Goal: Register for event/course

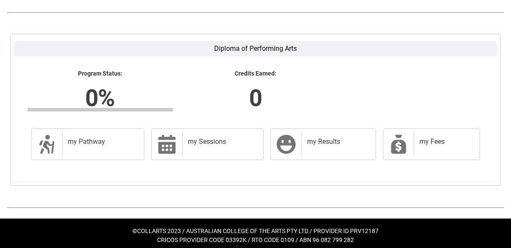
scroll to position [225, 0]
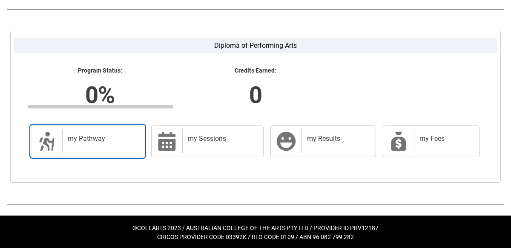
click at [77, 149] on div "my Pathway" at bounding box center [101, 141] width 78 height 24
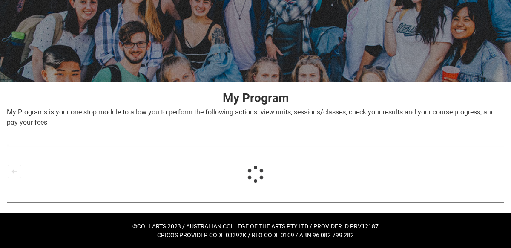
scroll to position [87, 0]
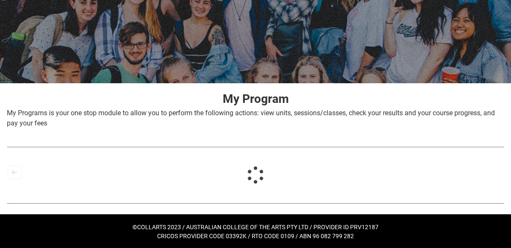
click at [77, 149] on img at bounding box center [256, 146] width 498 height 9
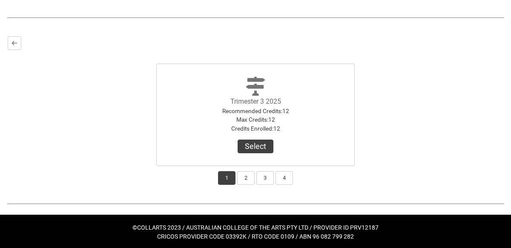
scroll to position [216, 0]
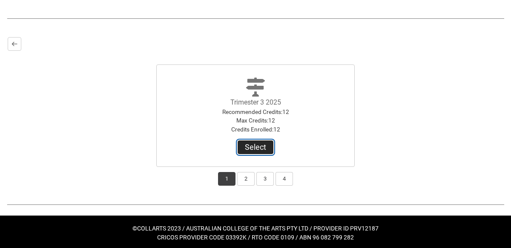
click at [255, 150] on button "Select" at bounding box center [256, 147] width 36 height 14
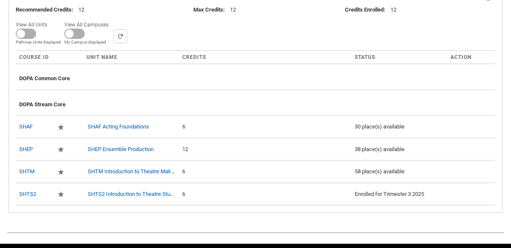
scroll to position [335, 0]
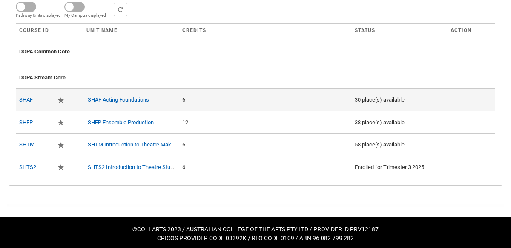
click at [480, 97] on td at bounding box center [471, 99] width 48 height 23
click at [28, 96] on link "SHAF" at bounding box center [26, 99] width 14 height 6
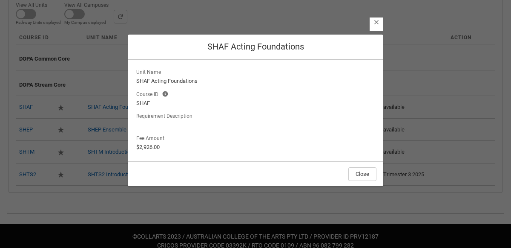
scroll to position [327, 0]
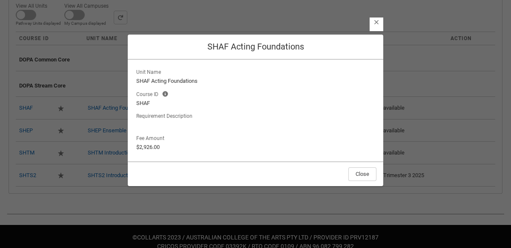
click at [377, 17] on div "Close SHAF Acting Foundations Unit Name SHAF Acting Foundations Course ID Cours…" at bounding box center [256, 117] width 256 height 248
click at [375, 21] on lightning-primitive-icon "button" at bounding box center [377, 22] width 6 height 6
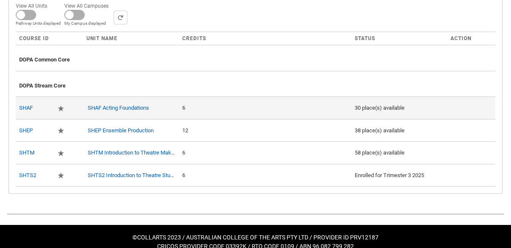
click at [191, 106] on div "6" at bounding box center [265, 108] width 166 height 9
click at [263, 111] on td "6" at bounding box center [265, 107] width 173 height 23
click at [58, 107] on lightning-primitive-icon "button" at bounding box center [61, 108] width 6 height 6
click at [108, 107] on link "SHAF Acting Foundations" at bounding box center [118, 107] width 61 height 6
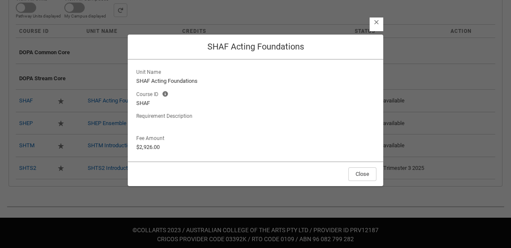
scroll to position [335, 0]
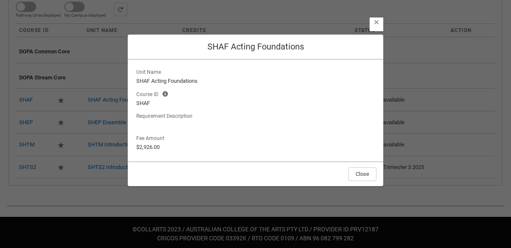
click at [379, 25] on lightning-button-icon "Close" at bounding box center [377, 24] width 14 height 14
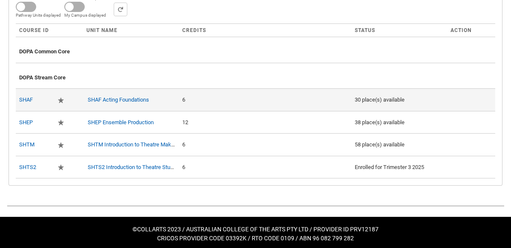
click at [193, 92] on td "6" at bounding box center [265, 99] width 173 height 23
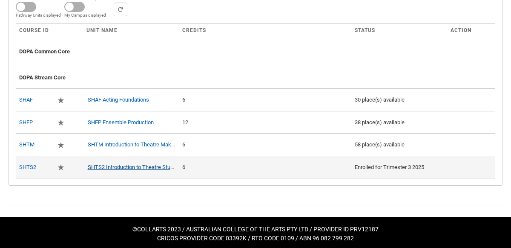
click at [144, 164] on link "SHTS2 Introduction to Theatre Studies 2" at bounding box center [136, 167] width 97 height 6
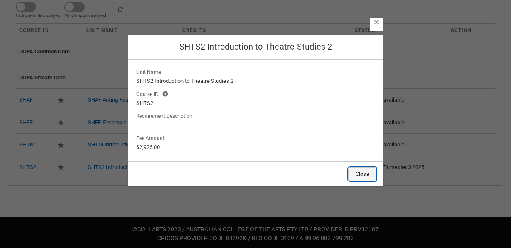
click at [367, 171] on button "Close" at bounding box center [363, 174] width 28 height 14
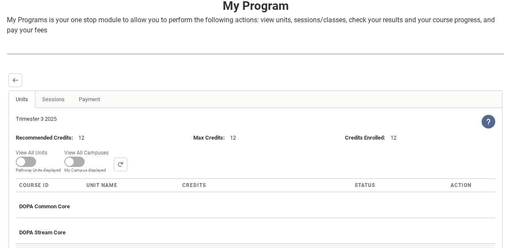
scroll to position [181, 0]
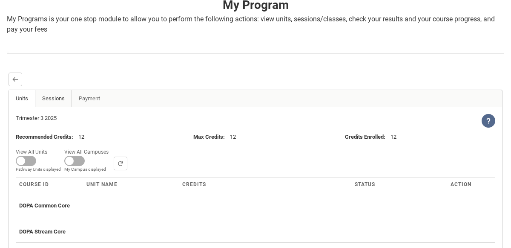
click at [54, 98] on link "Sessions" at bounding box center [53, 98] width 37 height 17
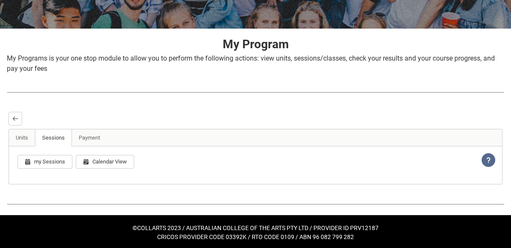
scroll to position [157, 0]
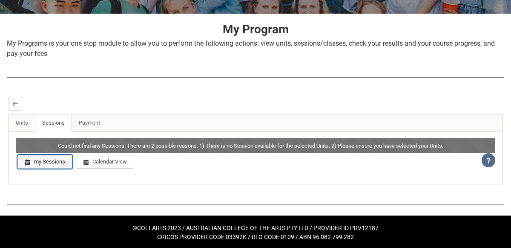
click at [38, 160] on button "my Sessions" at bounding box center [44, 162] width 55 height 14
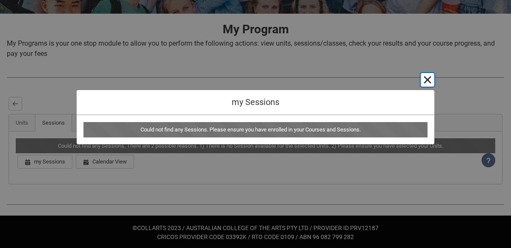
click at [429, 82] on button "Cancel and close" at bounding box center [428, 80] width 14 height 14
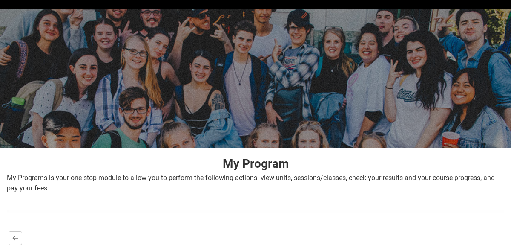
scroll to position [0, 0]
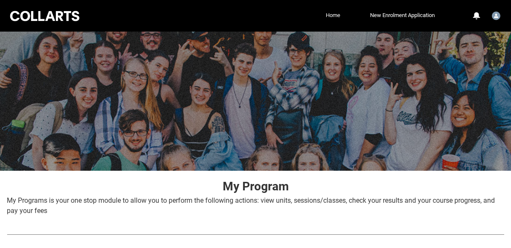
click at [334, 18] on link "Home" at bounding box center [333, 15] width 19 height 13
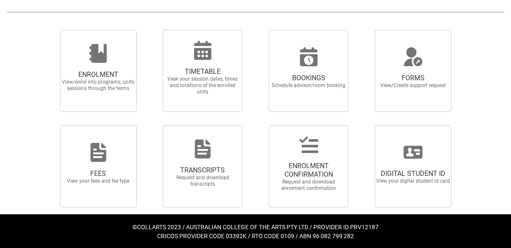
scroll to position [210, 0]
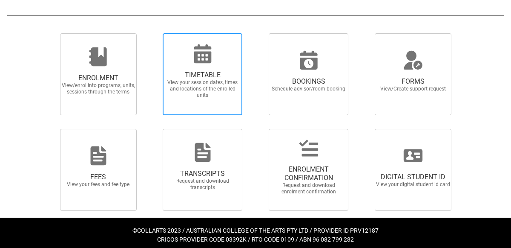
click at [196, 64] on span "TIMETABLE View your session dates, times and locations of the enrolled units" at bounding box center [203, 84] width 82 height 41
click at [153, 33] on input "TIMETABLE View your session dates, times and locations of the enrolled units" at bounding box center [153, 33] width 0 height 0
radio input "true"
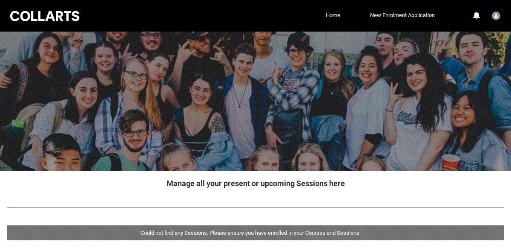
click at [335, 18] on link "Home" at bounding box center [333, 15] width 19 height 13
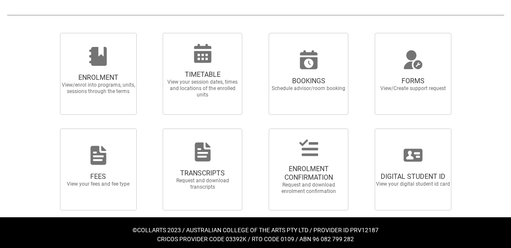
scroll to position [214, 0]
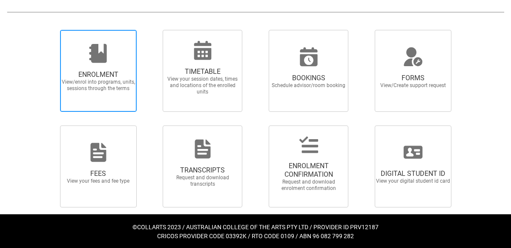
click at [120, 73] on span "ENROLMENT" at bounding box center [98, 74] width 75 height 9
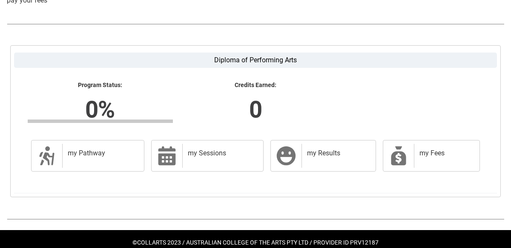
scroll to position [210, 0]
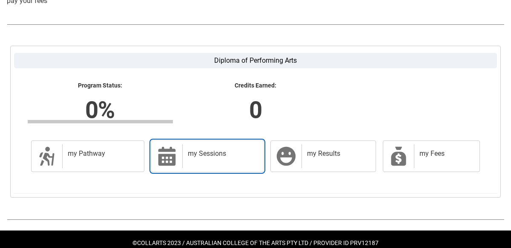
click at [202, 153] on h2 "my Sessions" at bounding box center [221, 153] width 67 height 9
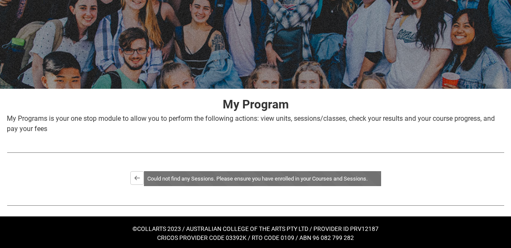
scroll to position [84, 0]
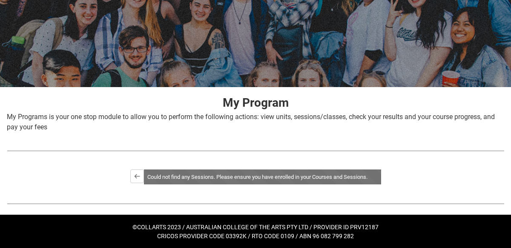
click at [191, 173] on div "Could not find any Sessions. Please ensure you have enrolled in your Courses an…" at bounding box center [262, 176] width 237 height 15
click at [140, 174] on button "Back" at bounding box center [137, 176] width 14 height 14
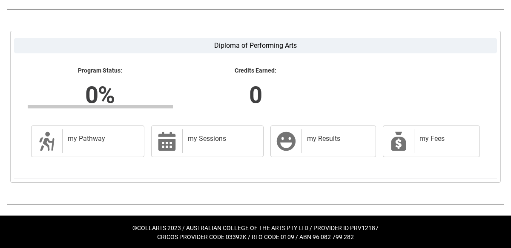
scroll to position [0, 0]
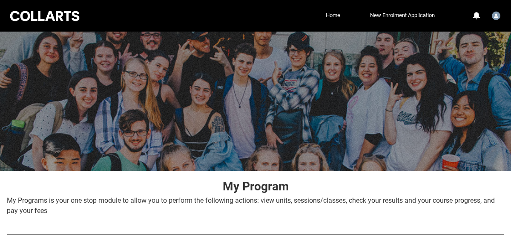
click at [329, 10] on link "Home" at bounding box center [333, 15] width 19 height 13
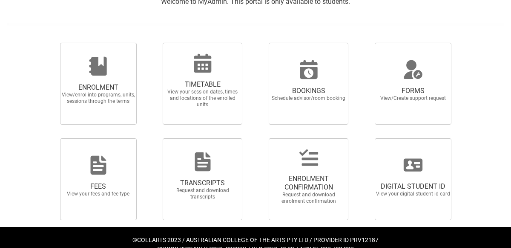
scroll to position [202, 0]
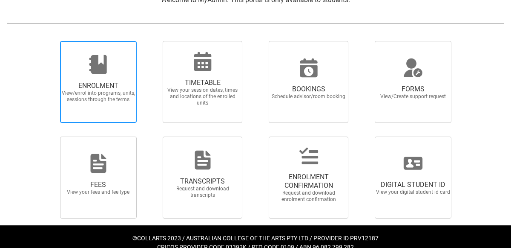
click at [115, 64] on div at bounding box center [99, 64] width 82 height 20
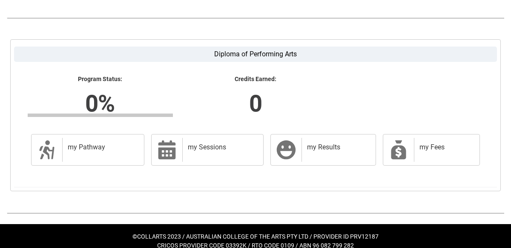
scroll to position [225, 0]
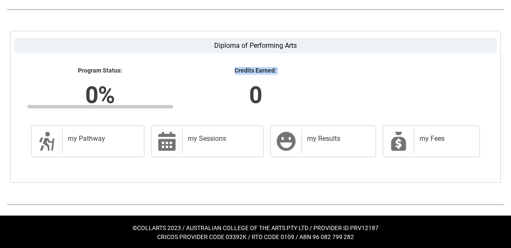
drag, startPoint x: 120, startPoint y: 107, endPoint x: 140, endPoint y: 106, distance: 20.0
click at [140, 106] on div "Program Status: 0% Progress 0% Credits Earned: 0" at bounding box center [256, 91] width 466 height 49
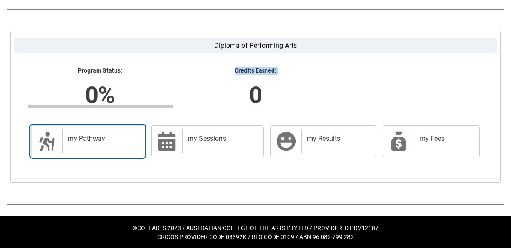
click at [85, 136] on h2 "my Pathway" at bounding box center [102, 138] width 68 height 9
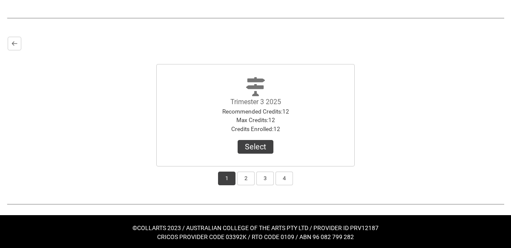
scroll to position [217, 0]
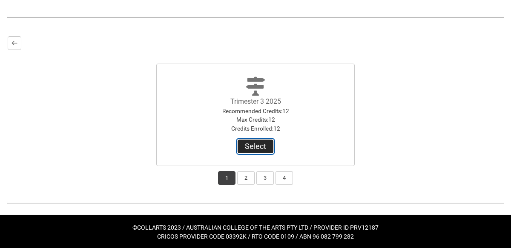
click at [248, 145] on button "Select" at bounding box center [256, 146] width 36 height 14
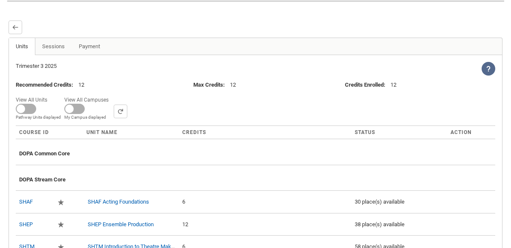
scroll to position [233, 0]
click at [58, 49] on link "Sessions" at bounding box center [53, 46] width 37 height 17
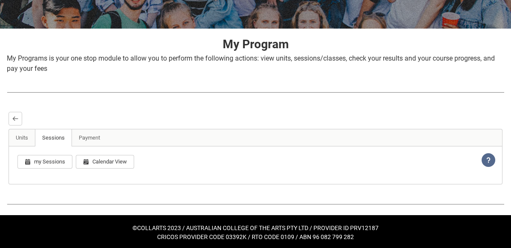
scroll to position [157, 0]
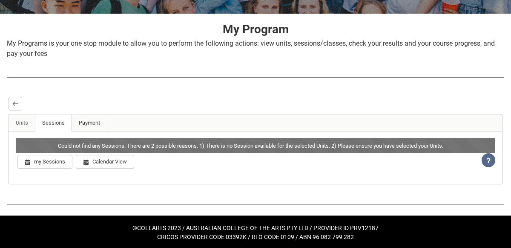
click at [85, 115] on link "Payment" at bounding box center [90, 122] width 36 height 17
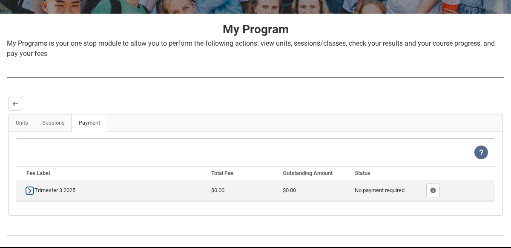
click at [29, 188] on lightning-primitive-icon "button" at bounding box center [30, 191] width 6 height 6
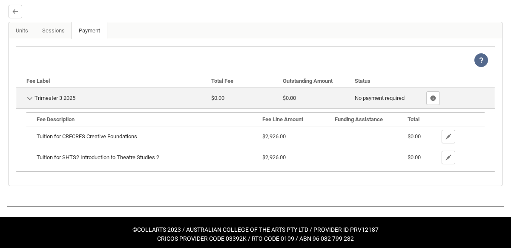
scroll to position [248, 0]
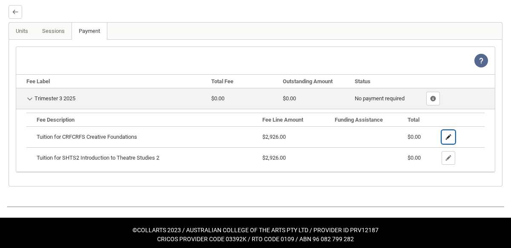
click at [452, 137] on lightning-primitive-icon "button" at bounding box center [449, 137] width 6 height 6
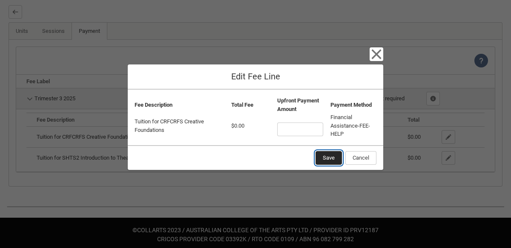
click at [332, 157] on button "Save" at bounding box center [329, 158] width 26 height 14
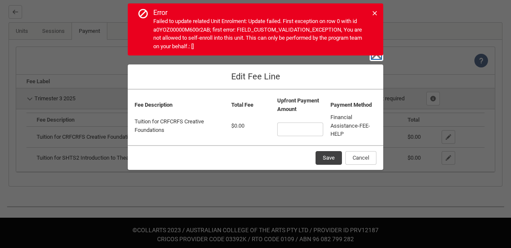
click at [377, 61] on icon "button" at bounding box center [377, 54] width 14 height 14
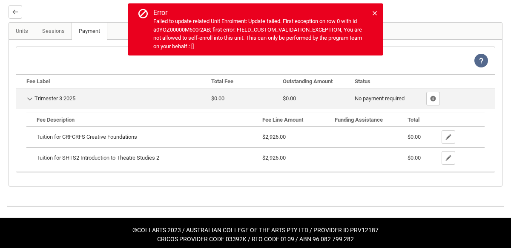
click at [485, 57] on lightning-icon "View Help" at bounding box center [482, 61] width 14 height 14
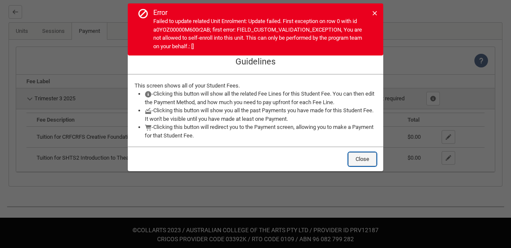
click at [366, 158] on button "Close" at bounding box center [363, 159] width 28 height 14
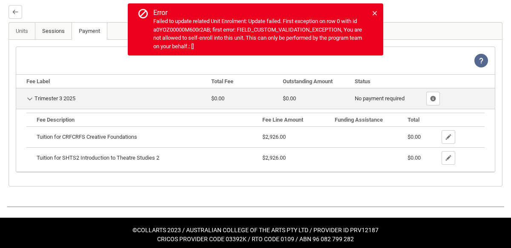
click at [55, 29] on link "Sessions" at bounding box center [53, 31] width 37 height 17
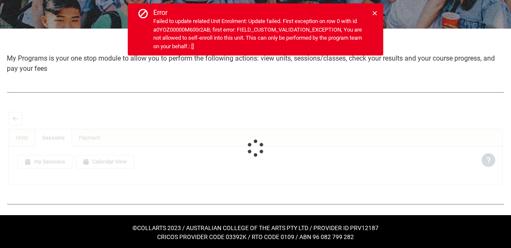
scroll to position [157, 0]
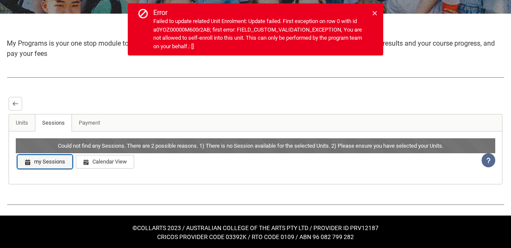
click at [53, 162] on button "my Sessions" at bounding box center [44, 162] width 55 height 14
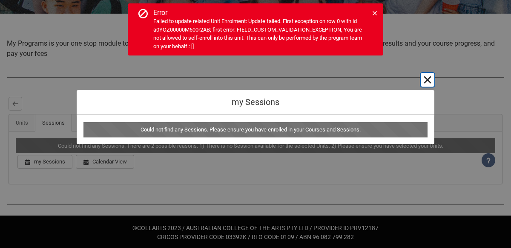
click at [428, 79] on button "Cancel and close" at bounding box center [428, 80] width 14 height 14
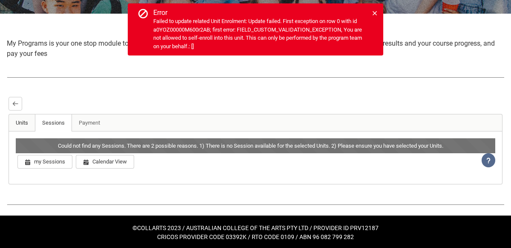
click at [20, 121] on link "Units" at bounding box center [22, 122] width 26 height 17
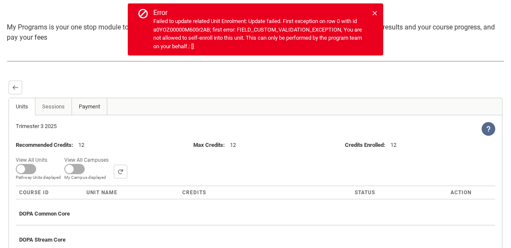
scroll to position [176, 0]
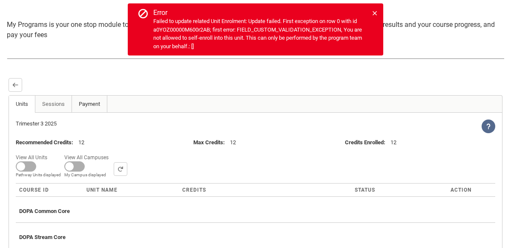
click at [97, 102] on link "Payment" at bounding box center [90, 103] width 36 height 17
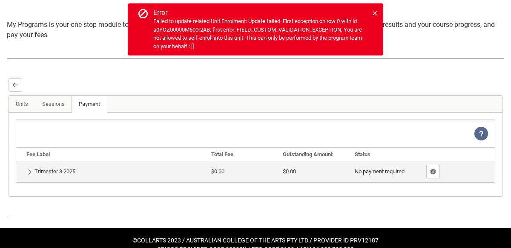
scroll to position [187, 0]
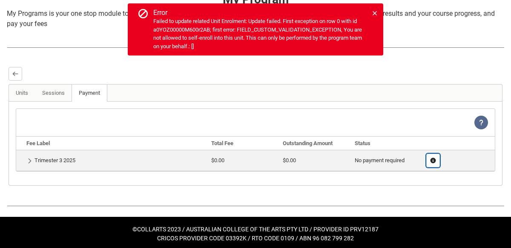
click at [429, 158] on button "Show Fee Lines" at bounding box center [434, 160] width 14 height 14
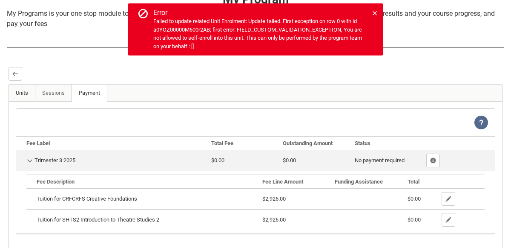
click at [26, 95] on link "Units" at bounding box center [22, 92] width 26 height 17
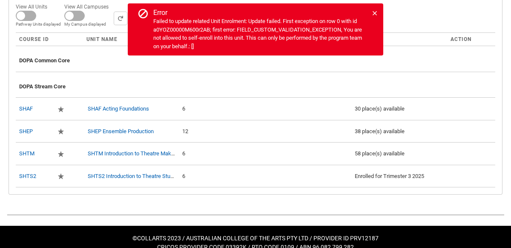
scroll to position [326, 0]
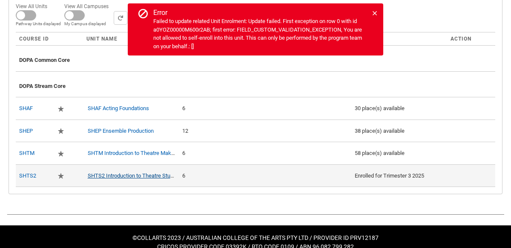
click at [118, 172] on link "SHTS2 Introduction to Theatre Studies 2" at bounding box center [136, 175] width 97 height 6
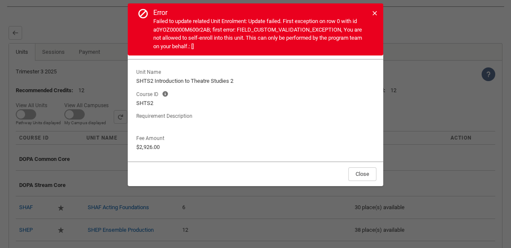
scroll to position [221, 0]
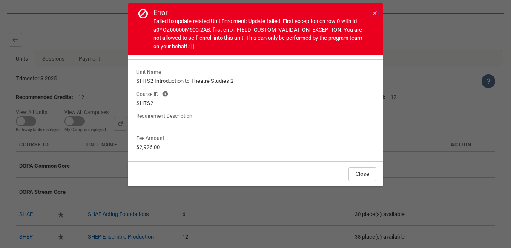
click at [375, 13] on icon at bounding box center [375, 13] width 6 height 6
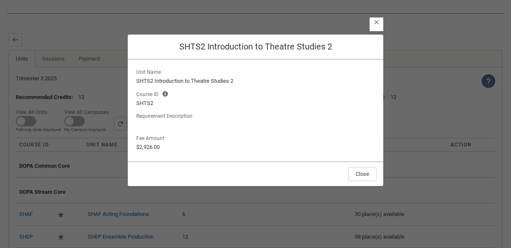
click at [378, 26] on lightning-button-icon "Close" at bounding box center [377, 24] width 14 height 14
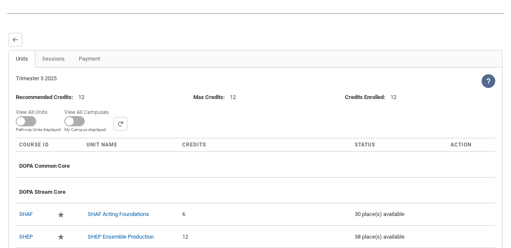
click at [484, 79] on lightning-icon "View Help" at bounding box center [489, 81] width 14 height 14
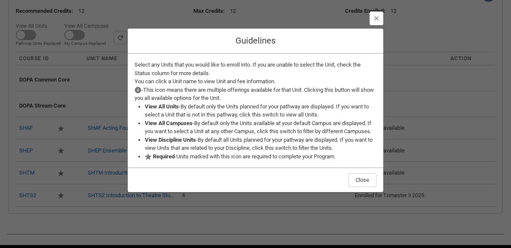
scroll to position [307, 0]
click at [379, 18] on button "Close" at bounding box center [377, 19] width 14 height 14
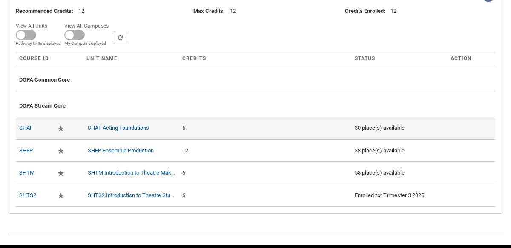
click at [474, 127] on td at bounding box center [471, 127] width 48 height 23
click at [476, 124] on td at bounding box center [471, 127] width 48 height 23
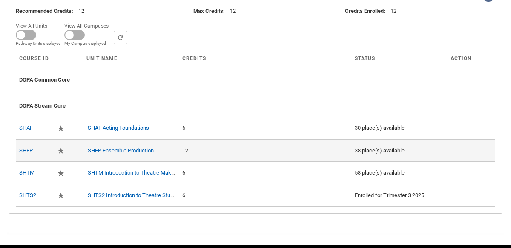
click at [477, 146] on td at bounding box center [471, 150] width 48 height 23
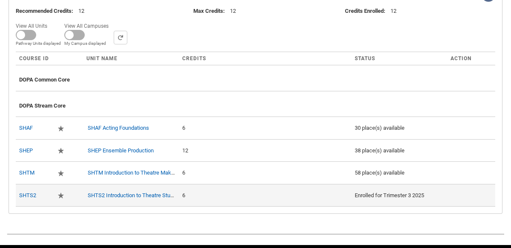
click at [233, 191] on div "6" at bounding box center [265, 195] width 166 height 9
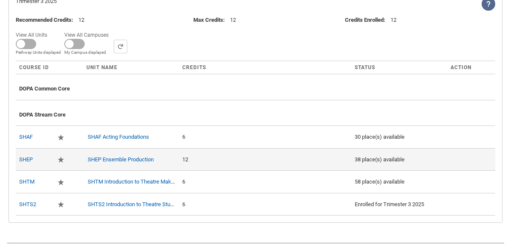
scroll to position [216, 0]
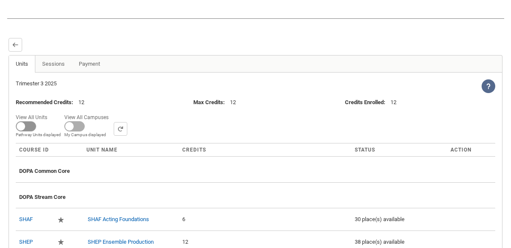
click at [26, 127] on span at bounding box center [26, 126] width 20 height 10
click at [50, 112] on input "View All Units All Units displayed Pathway Units displayed" at bounding box center [50, 111] width 0 height 0
checkbox input "true"
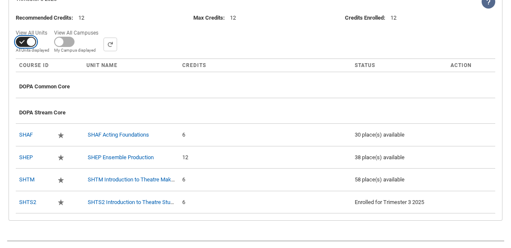
scroll to position [271, 0]
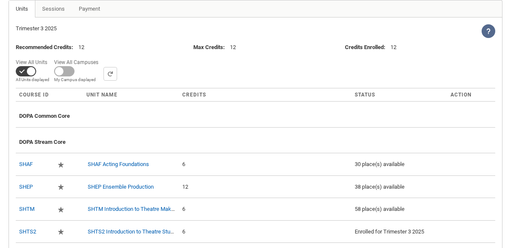
click at [486, 33] on lightning-icon "View Help" at bounding box center [489, 31] width 14 height 14
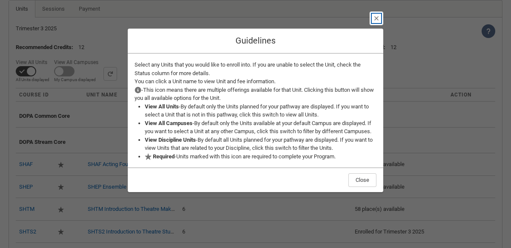
click at [375, 19] on button "Close" at bounding box center [377, 19] width 14 height 14
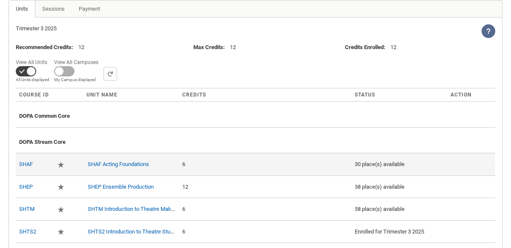
click at [383, 160] on div "30 place(s) available" at bounding box center [399, 164] width 89 height 9
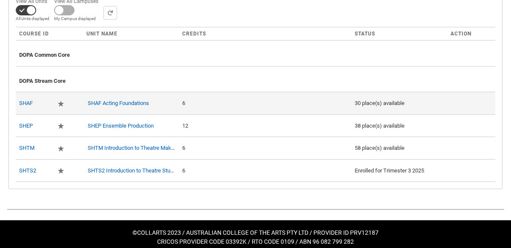
scroll to position [332, 0]
